Goal: Task Accomplishment & Management: Manage account settings

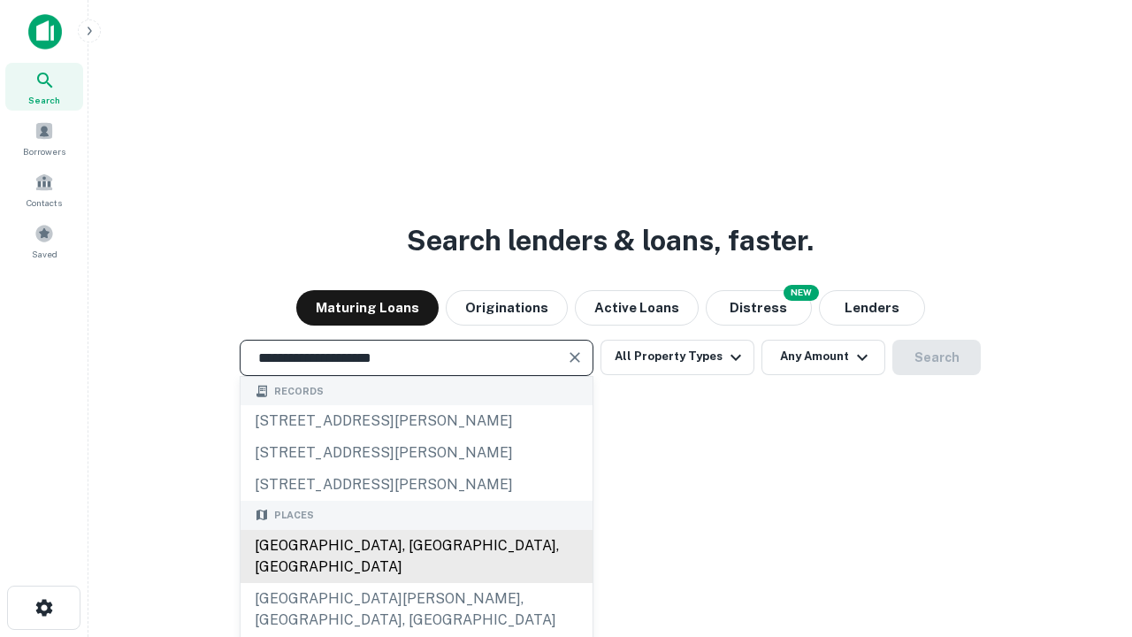
click at [416, 583] on div "[GEOGRAPHIC_DATA], [GEOGRAPHIC_DATA], [GEOGRAPHIC_DATA]" at bounding box center [417, 556] width 352 height 53
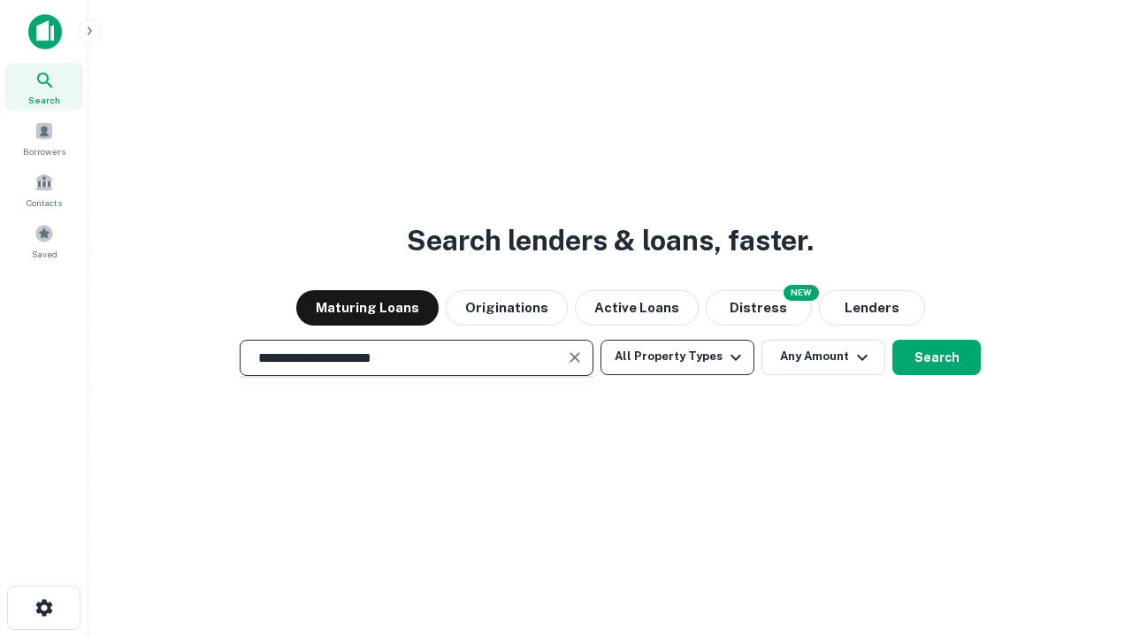
type input "**********"
click at [678, 356] on button "All Property Types" at bounding box center [678, 357] width 154 height 35
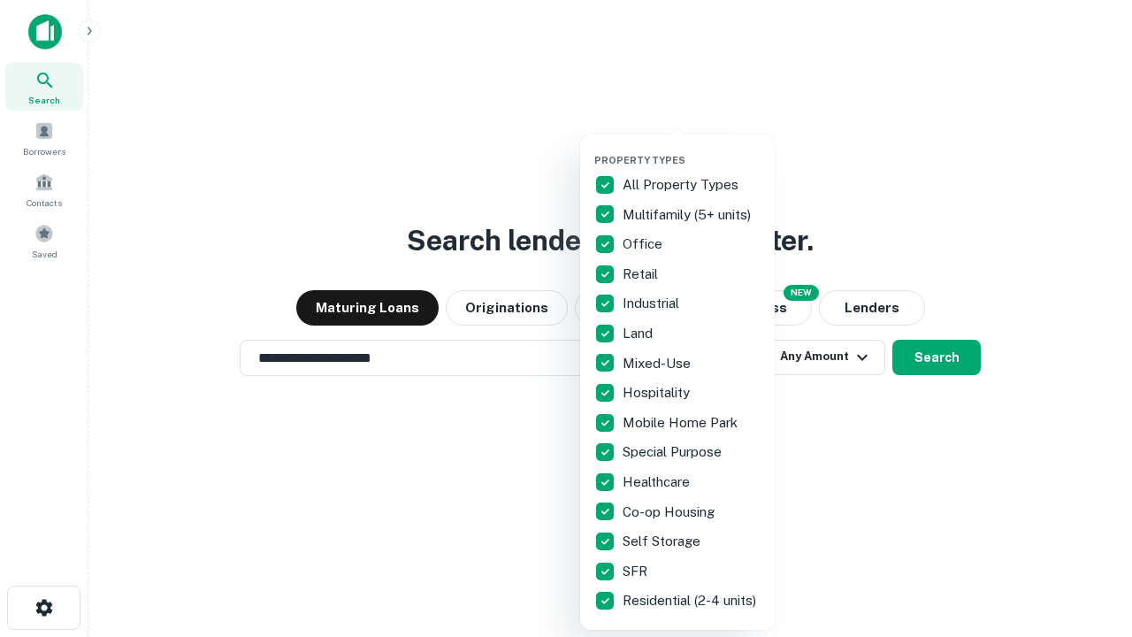
click at [692, 149] on button "button" at bounding box center [691, 149] width 195 height 1
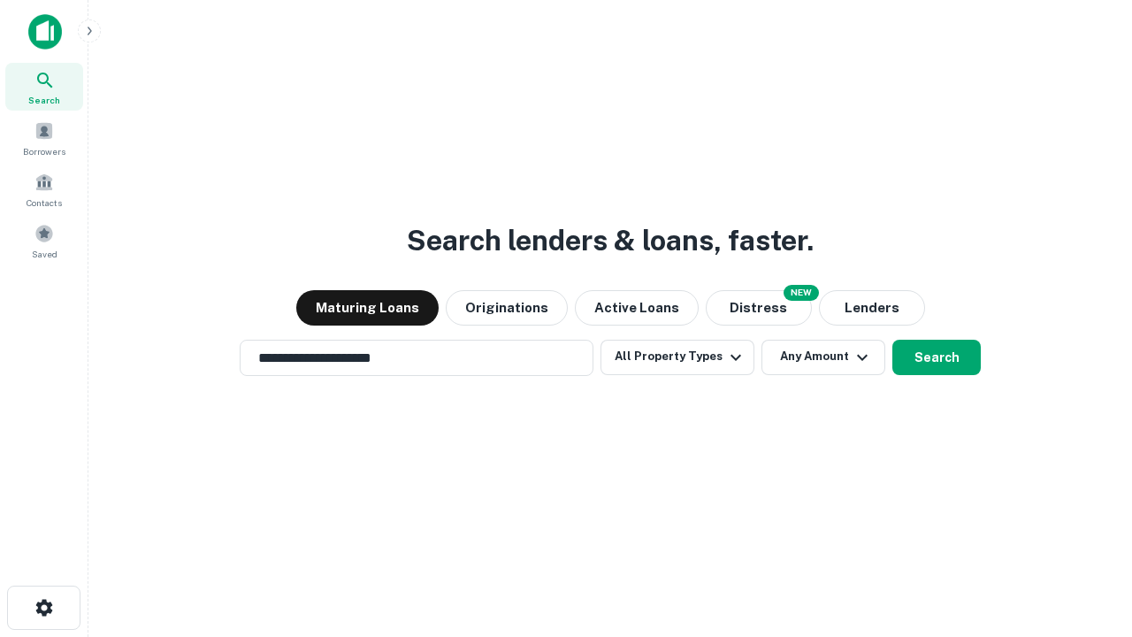
scroll to position [27, 0]
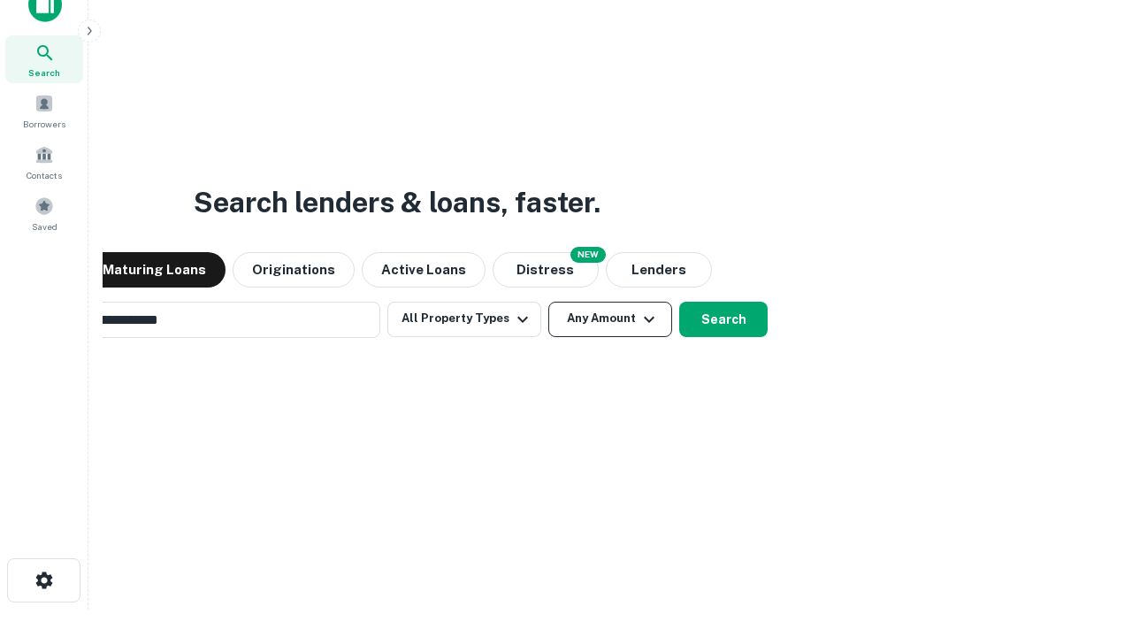
click at [548, 302] on button "Any Amount" at bounding box center [610, 319] width 124 height 35
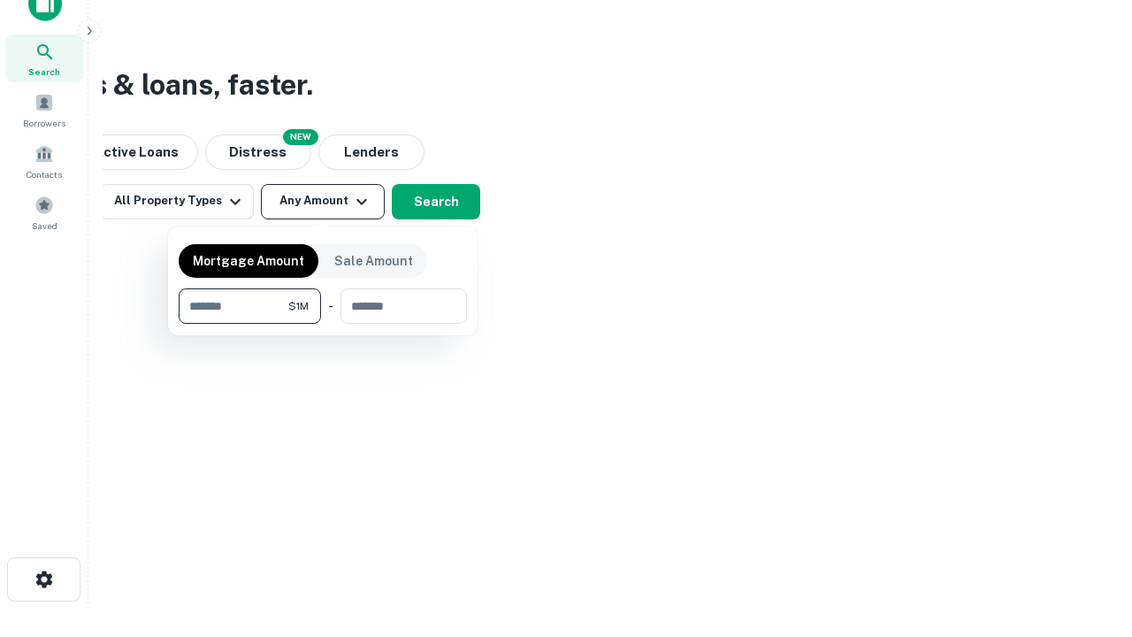
type input "*******"
click at [323, 324] on button "button" at bounding box center [323, 324] width 288 height 1
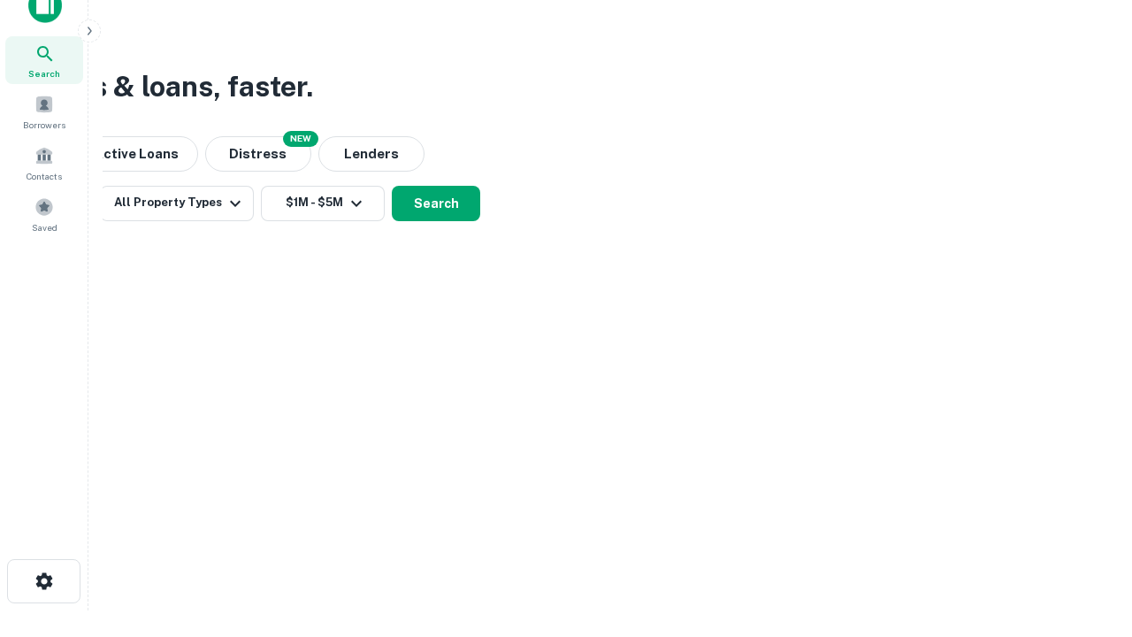
scroll to position [11, 326]
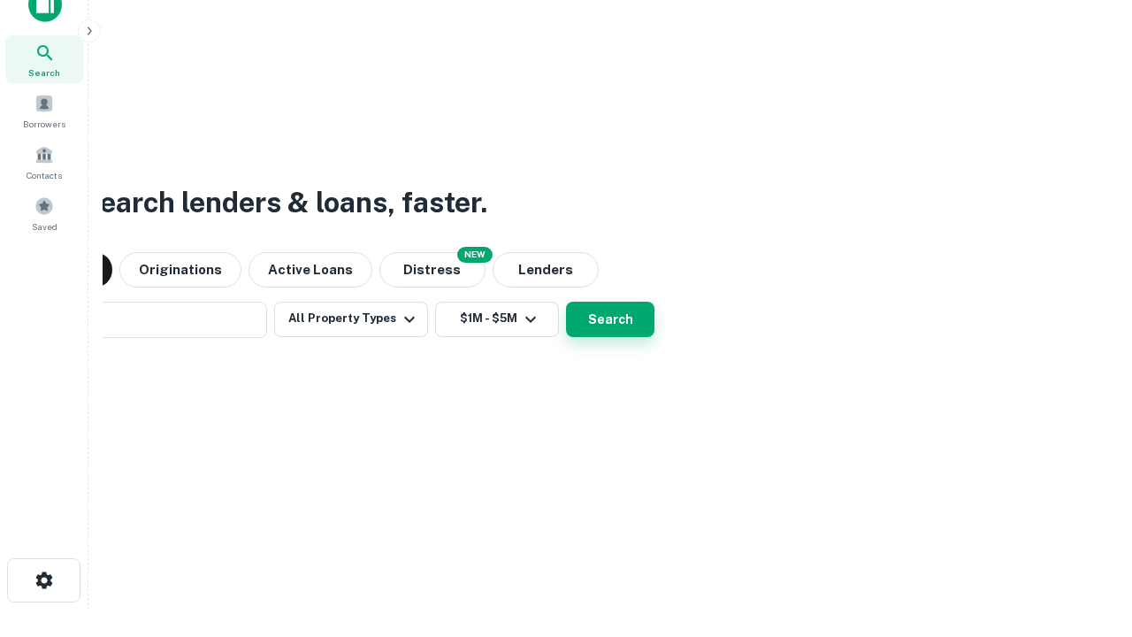
click at [566, 302] on button "Search" at bounding box center [610, 319] width 88 height 35
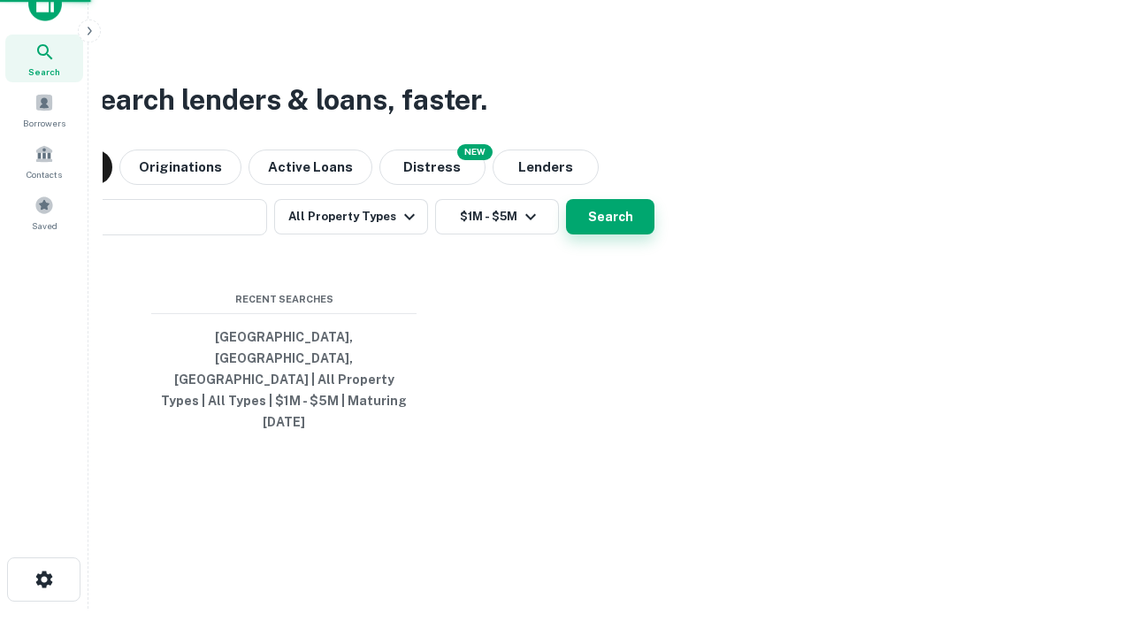
scroll to position [47, 501]
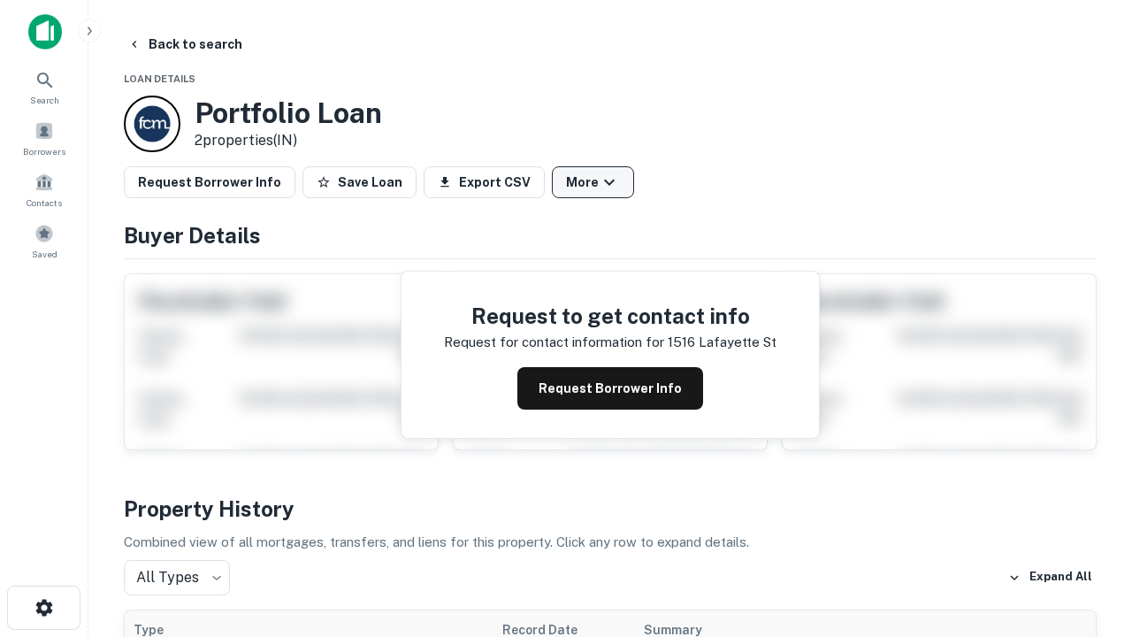
click at [593, 182] on button "More" at bounding box center [593, 182] width 82 height 32
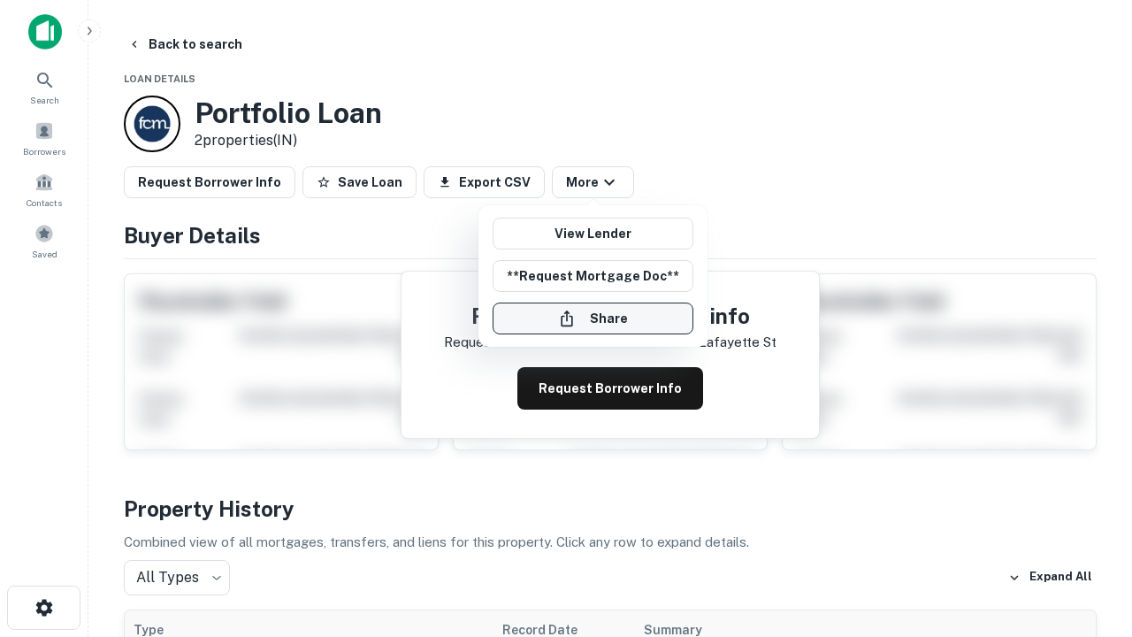
click at [593, 318] on button "Share" at bounding box center [593, 319] width 201 height 32
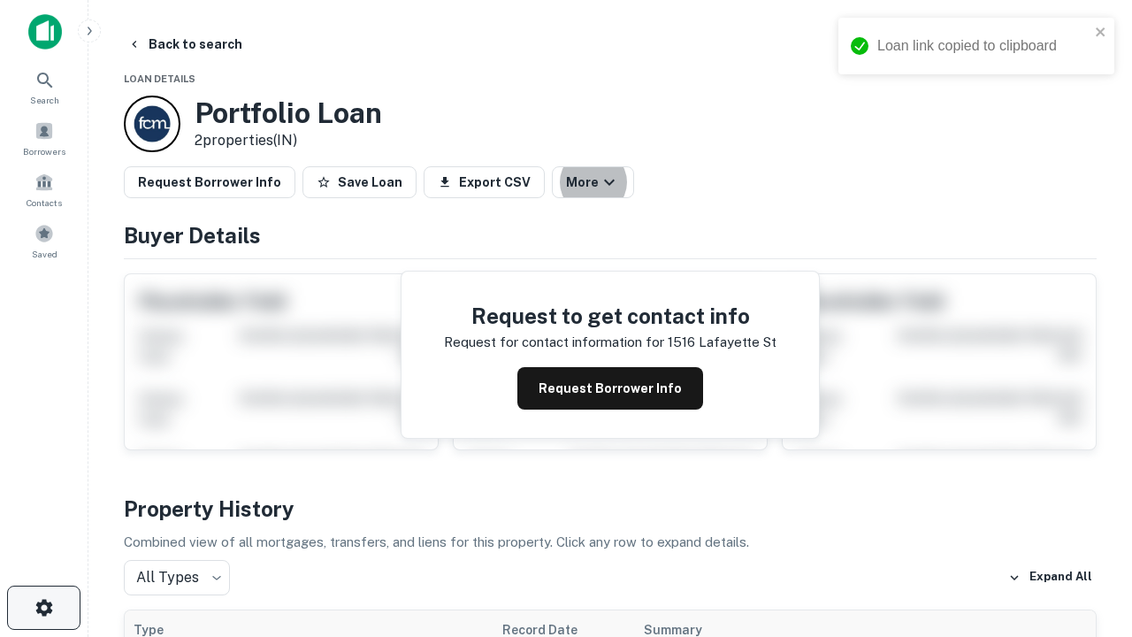
click at [43, 608] on icon "button" at bounding box center [44, 607] width 21 height 21
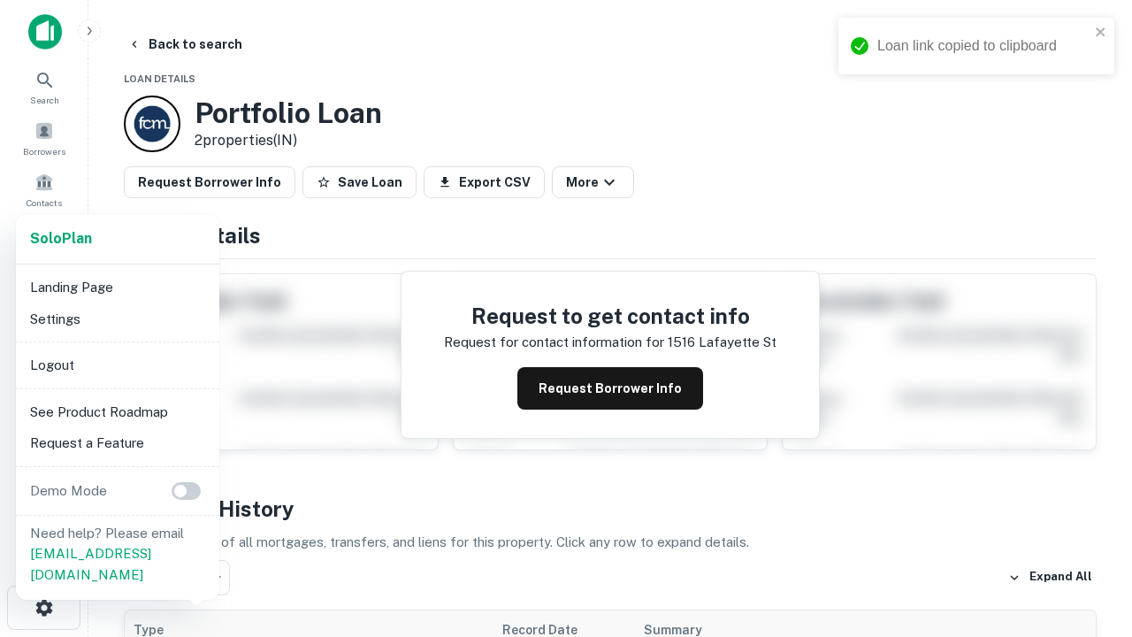
click at [117, 364] on li "Logout" at bounding box center [117, 365] width 189 height 32
